Goal: Information Seeking & Learning: Learn about a topic

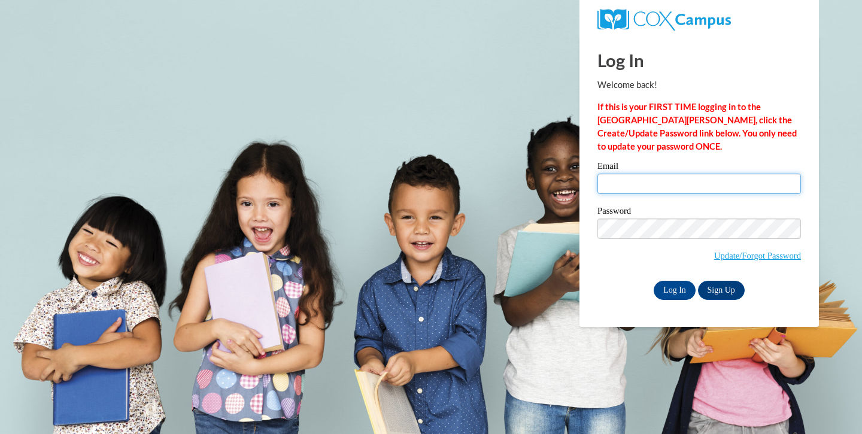
click at [641, 180] on input "Email" at bounding box center [699, 184] width 204 height 20
type input "bottomleyn@milton.k12.wi.us"
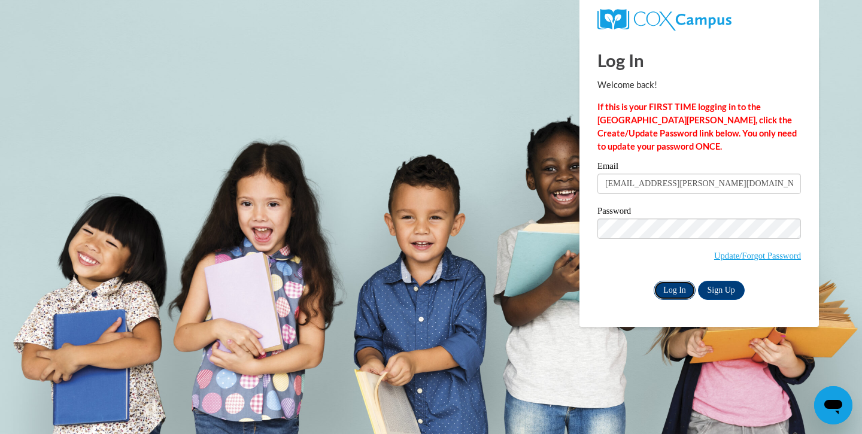
click at [669, 292] on input "Log In" at bounding box center [675, 290] width 42 height 19
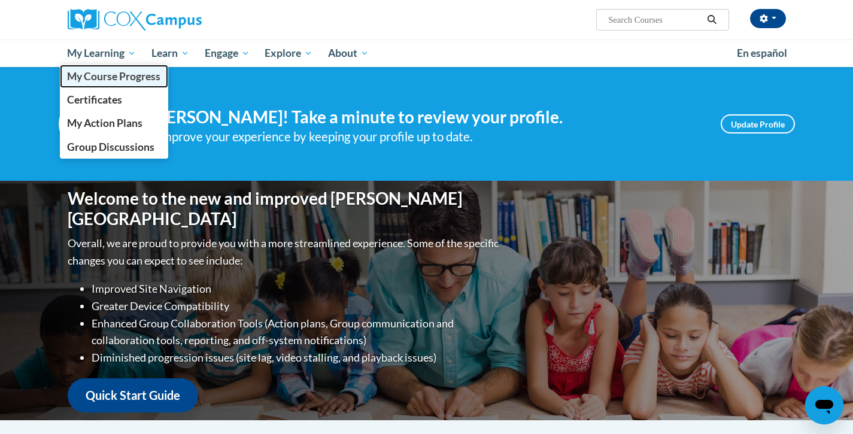
click at [96, 67] on link "My Course Progress" at bounding box center [114, 76] width 109 height 23
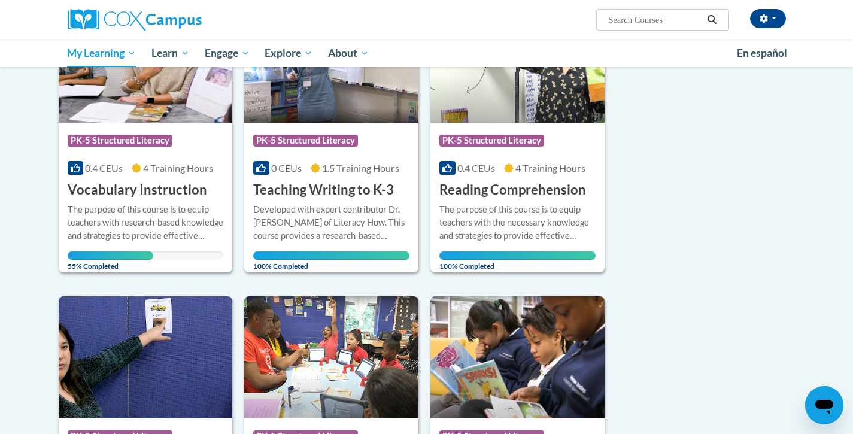
scroll to position [585, 0]
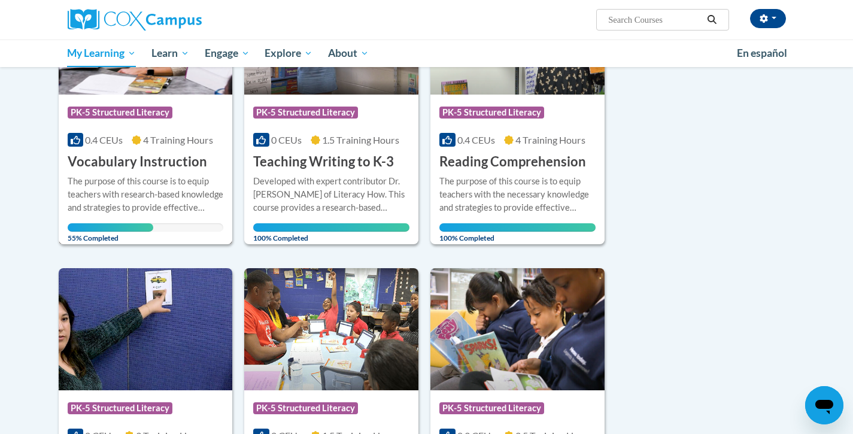
click at [134, 159] on h3 "Vocabulary Instruction" at bounding box center [137, 162] width 139 height 19
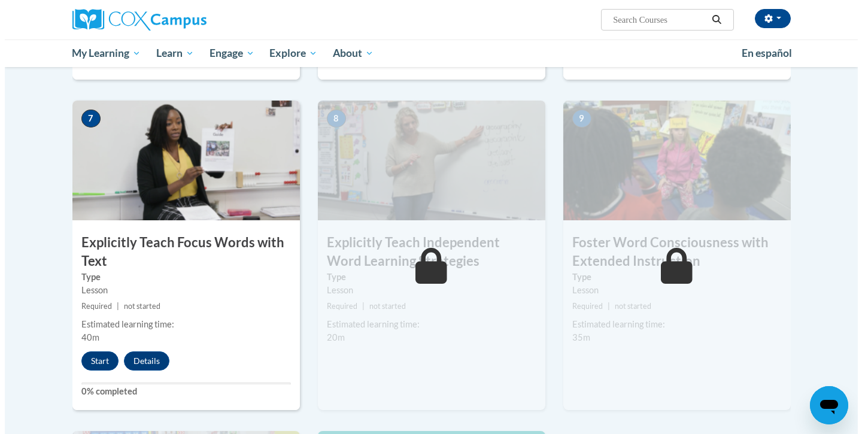
scroll to position [875, 0]
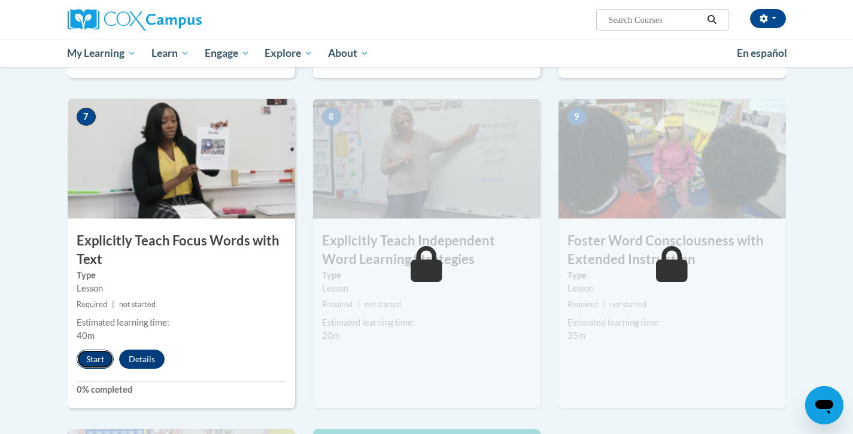
click at [92, 358] on button "Start" at bounding box center [95, 359] width 37 height 19
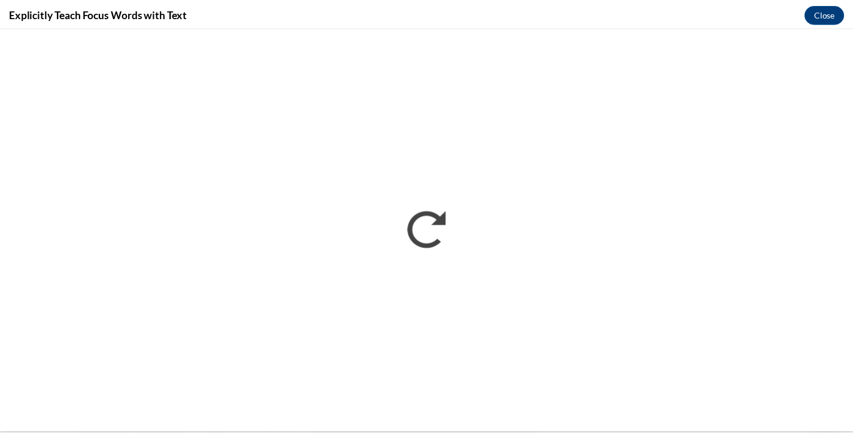
scroll to position [0, 0]
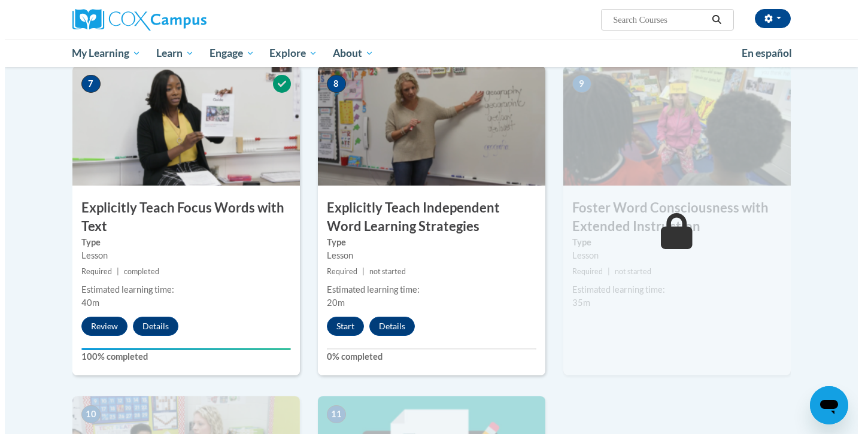
scroll to position [899, 0]
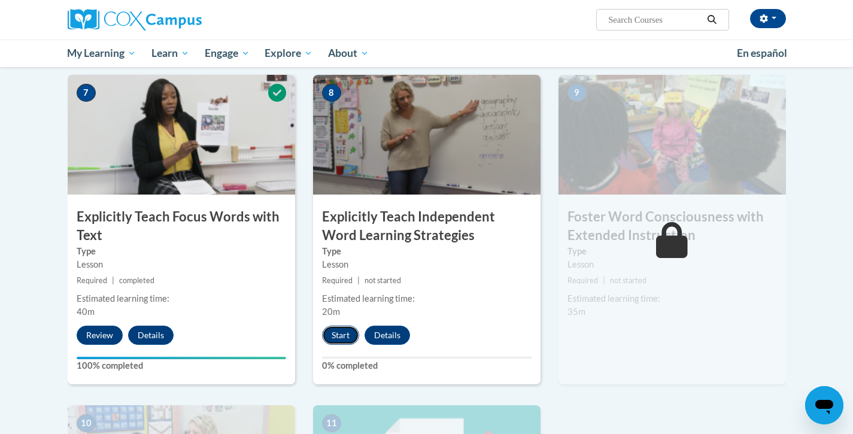
click at [335, 336] on button "Start" at bounding box center [340, 335] width 37 height 19
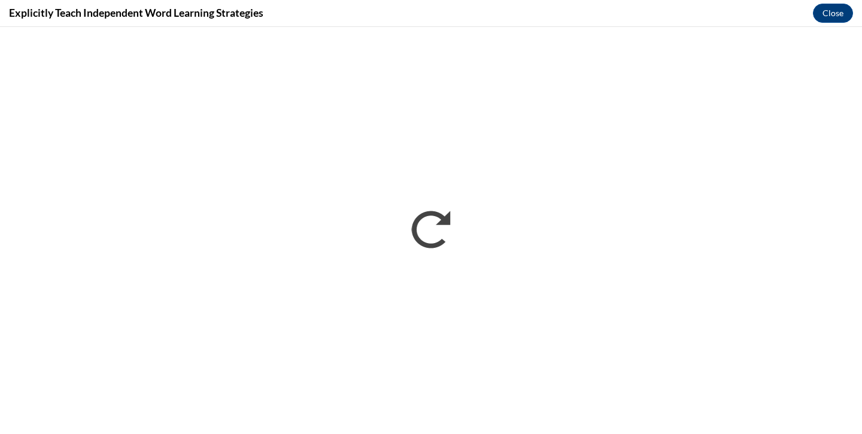
scroll to position [0, 0]
